Goal: Check status: Check status

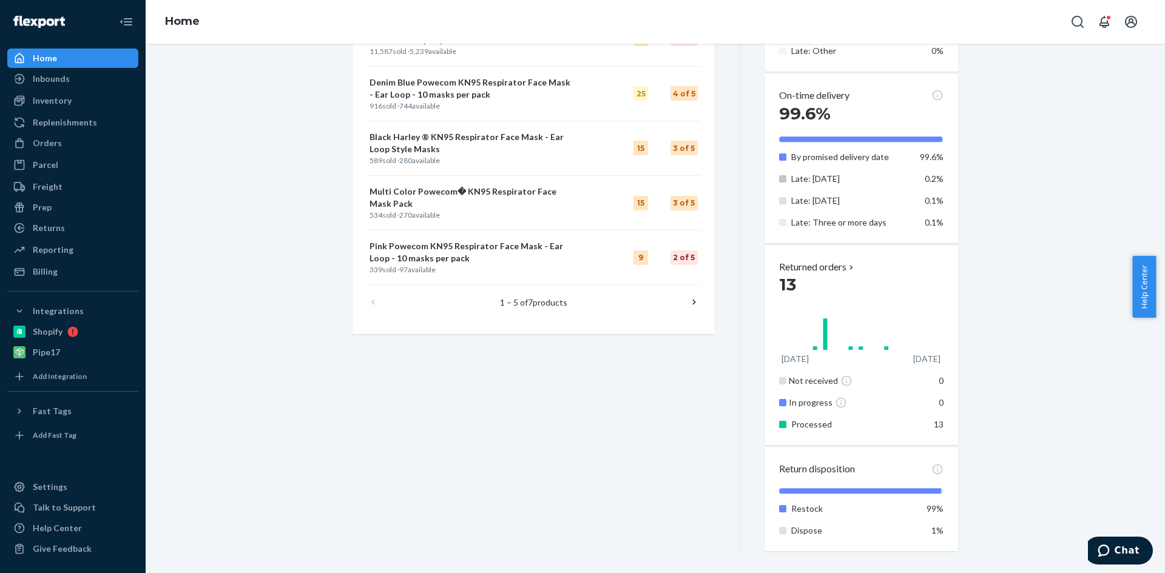
scroll to position [620, 0]
click at [688, 300] on icon at bounding box center [694, 300] width 12 height 12
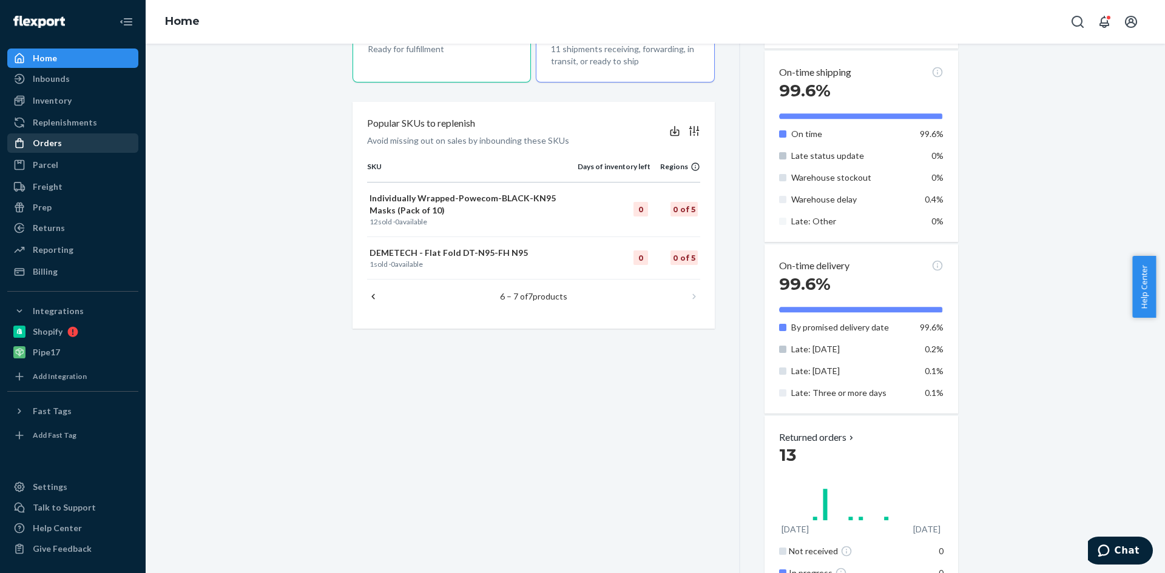
scroll to position [377, 0]
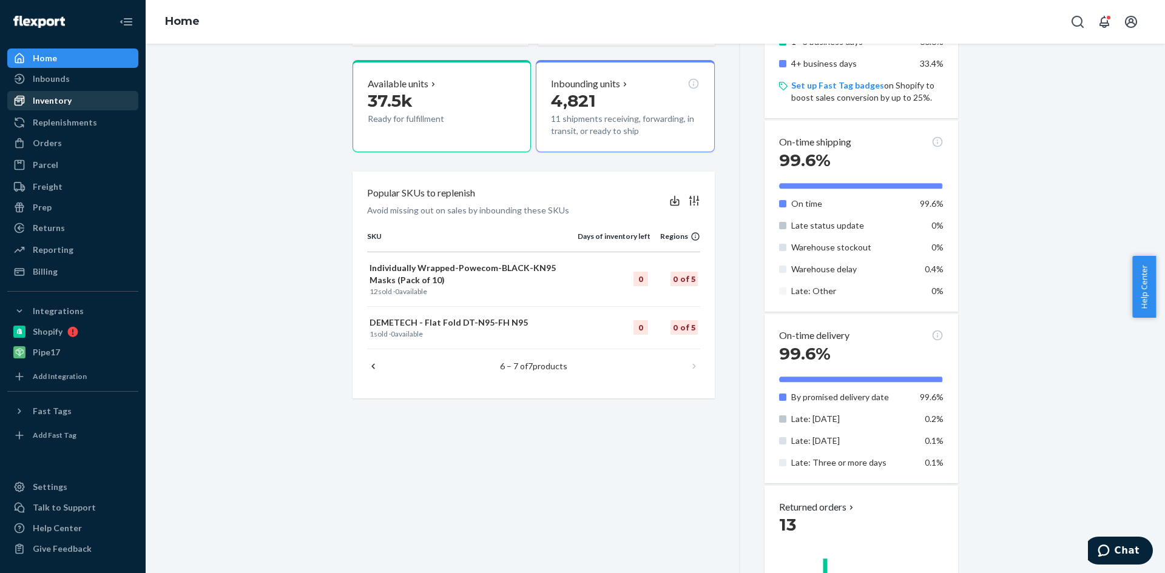
drag, startPoint x: 43, startPoint y: 143, endPoint x: 52, endPoint y: 92, distance: 51.1
click at [43, 143] on div "Orders" at bounding box center [47, 143] width 29 height 12
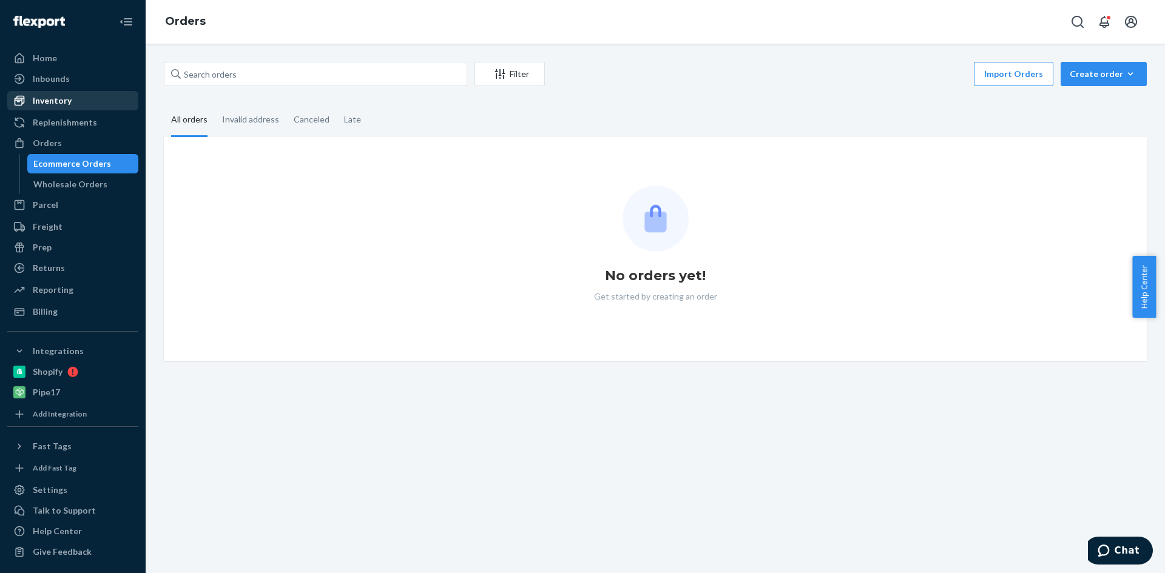
click at [52, 92] on div "Inventory" at bounding box center [72, 100] width 129 height 17
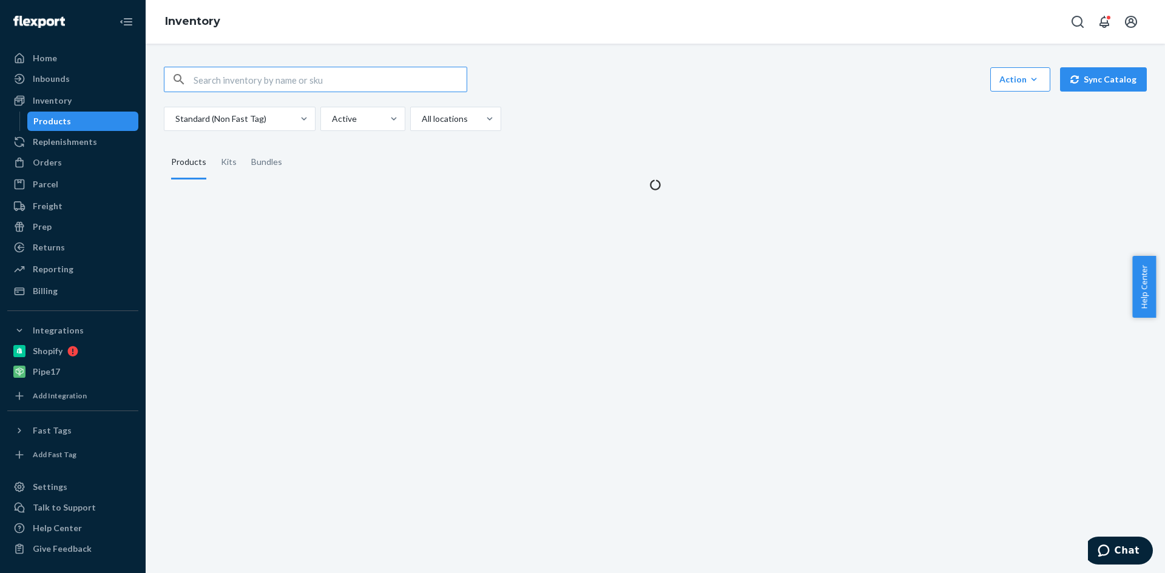
click at [247, 82] on input "text" at bounding box center [329, 79] width 273 height 24
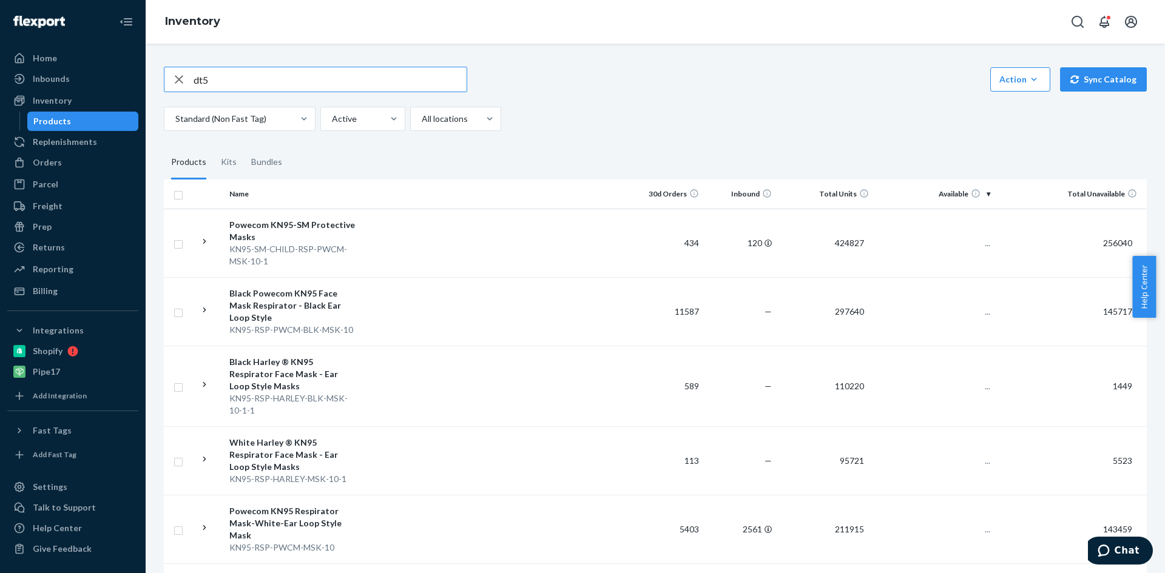
type input "dt5"
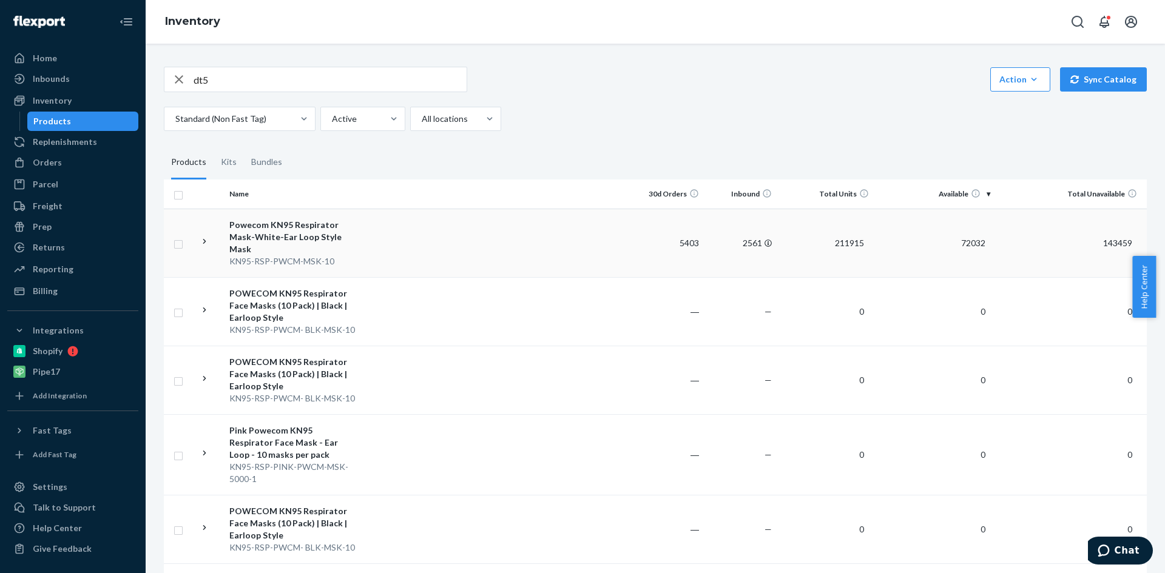
click at [289, 227] on div "Powecom KN95 Respirator Mask-White-Ear Loop Style Mask" at bounding box center [292, 237] width 127 height 36
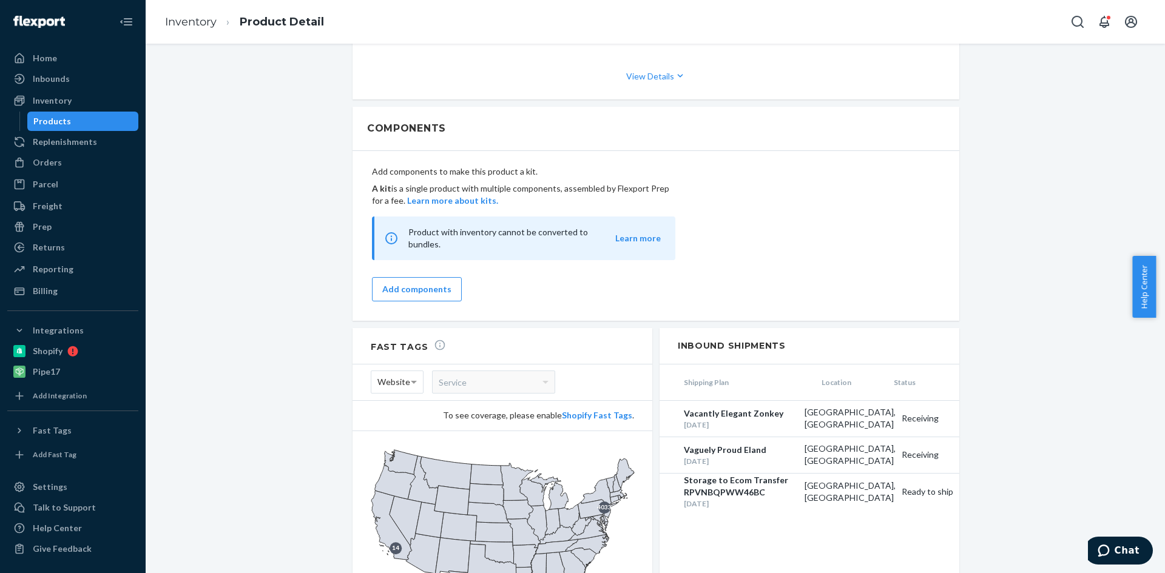
scroll to position [1044, 0]
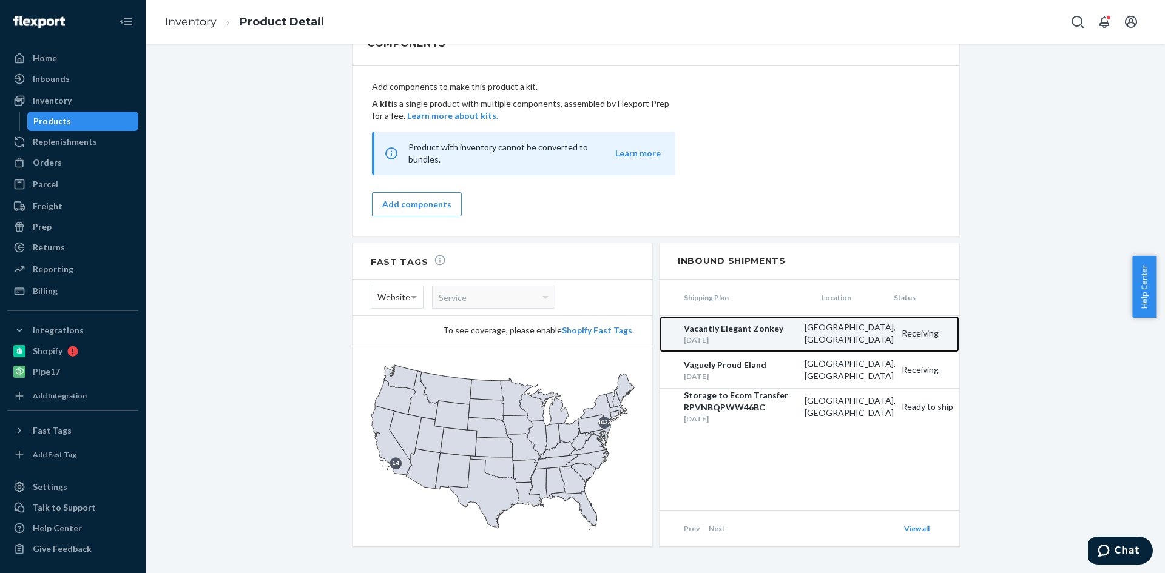
click at [792, 335] on div "[DATE]" at bounding box center [741, 340] width 115 height 10
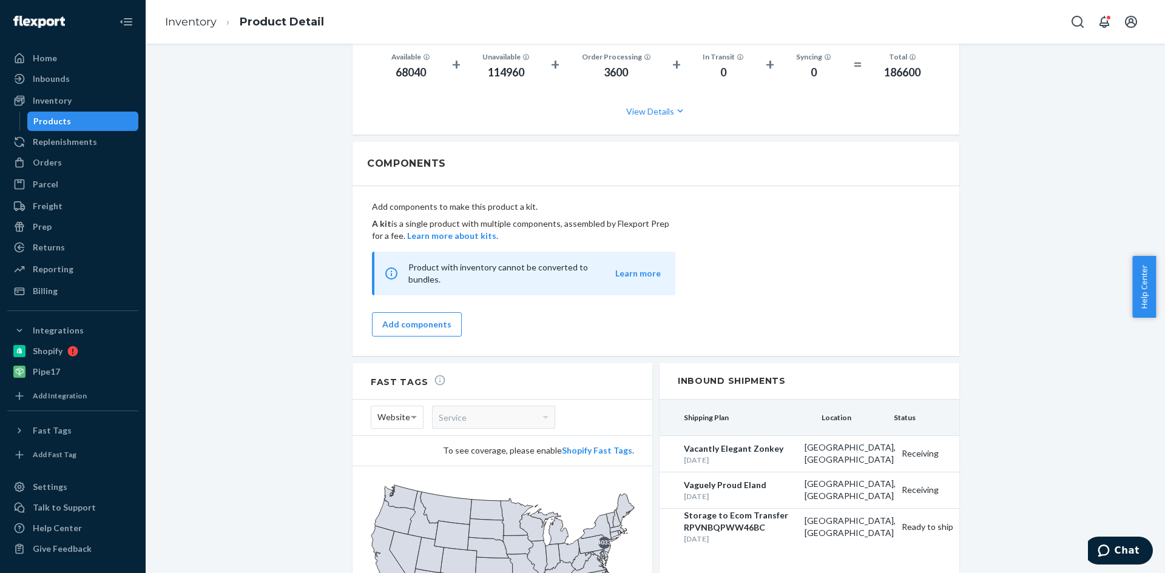
scroll to position [1031, 0]
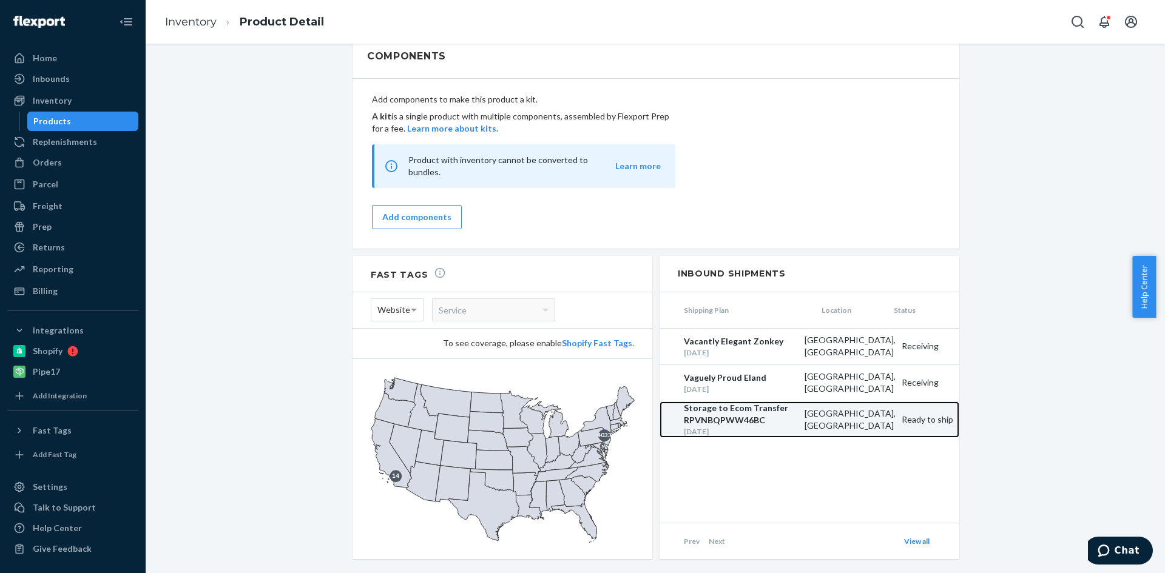
click at [721, 409] on div "Storage to Ecom Transfer RPVNBQPWW46BC" at bounding box center [741, 414] width 115 height 24
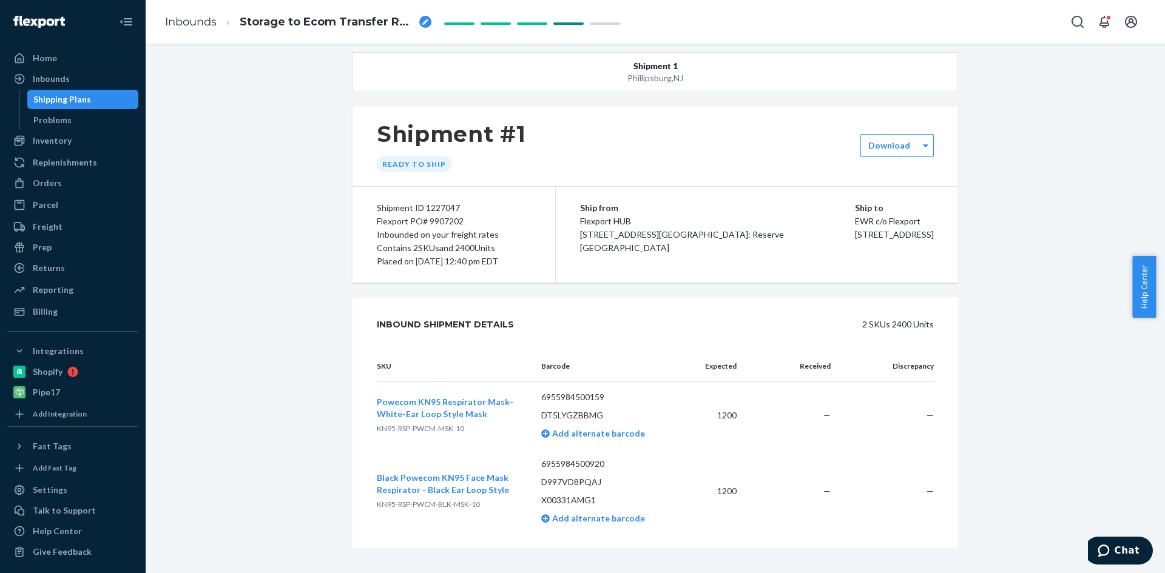
scroll to position [24, 0]
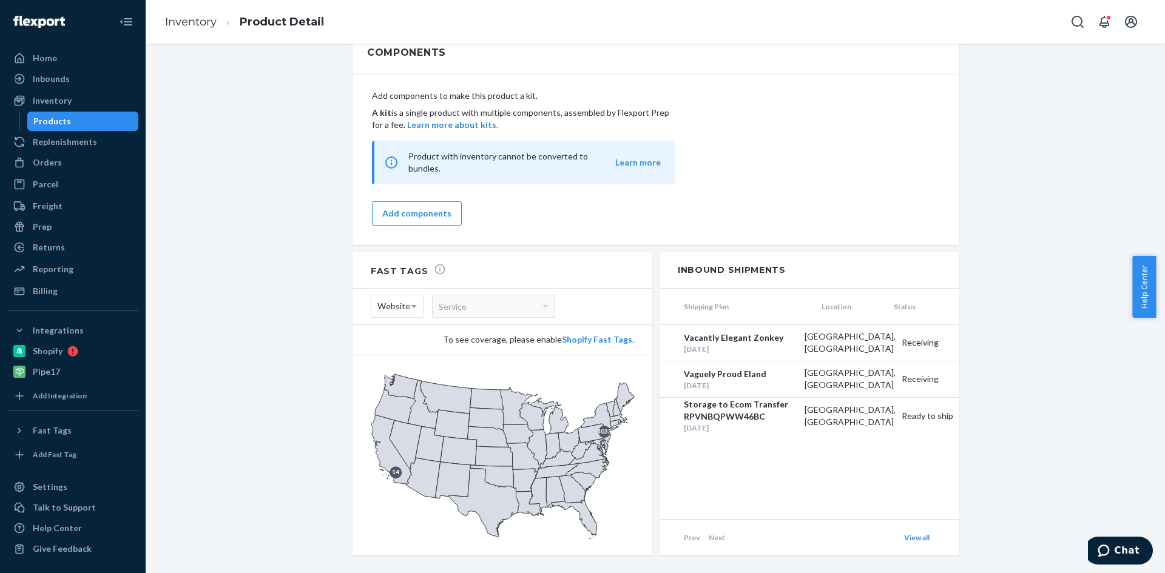
scroll to position [1044, 0]
